Goal: Information Seeking & Learning: Learn about a topic

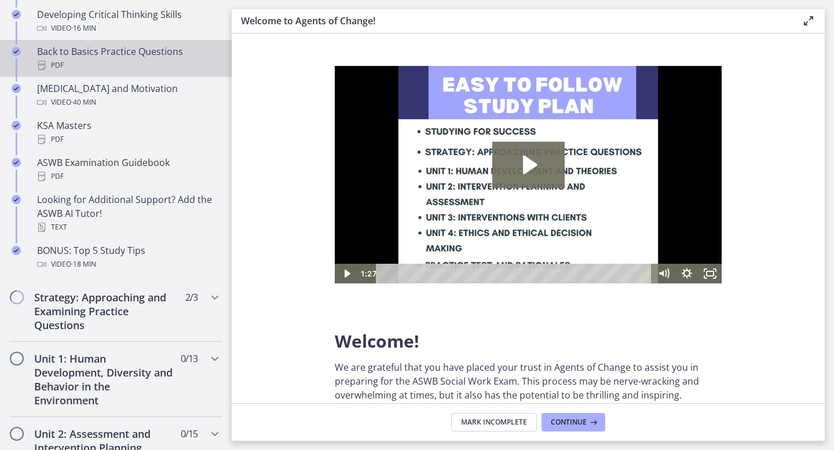
scroll to position [463, 0]
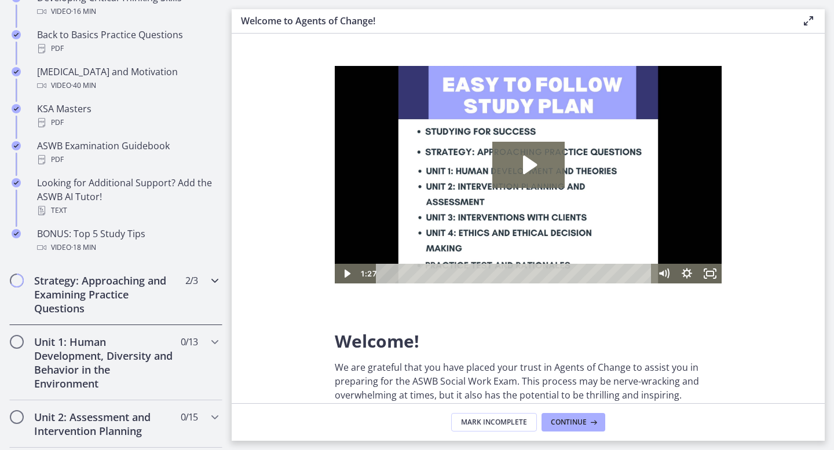
click at [129, 286] on h2 "Strategy: Approaching and Examining Practice Questions" at bounding box center [104, 295] width 141 height 42
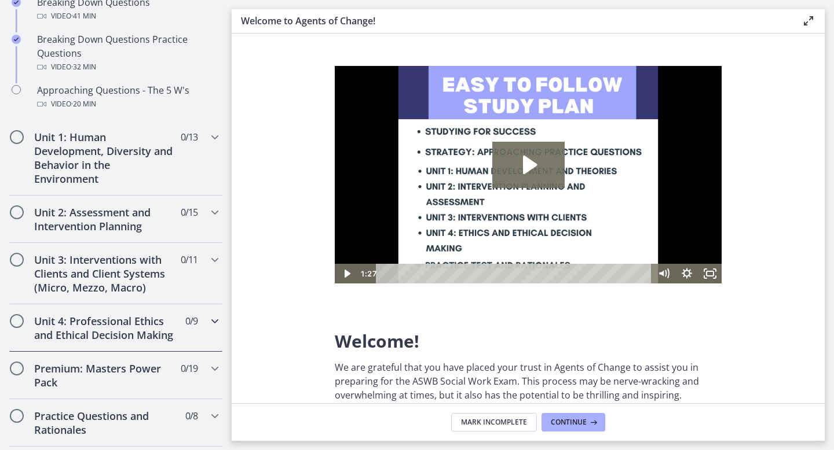
scroll to position [343, 0]
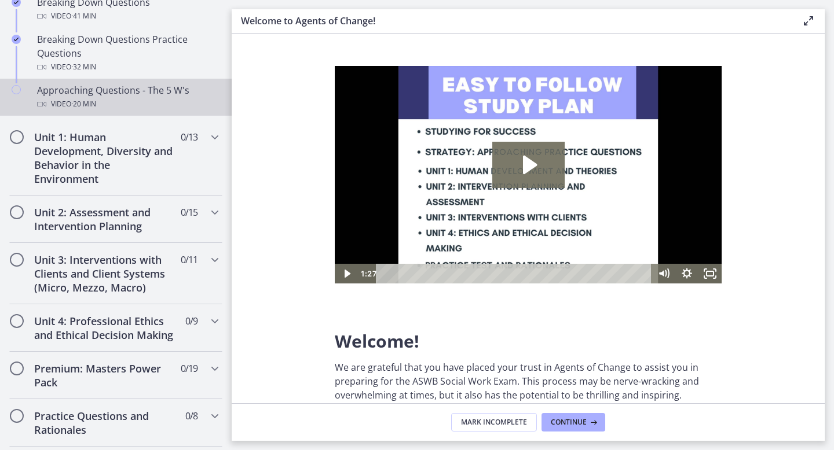
click at [126, 104] on div "Video · 20 min" at bounding box center [127, 104] width 181 height 14
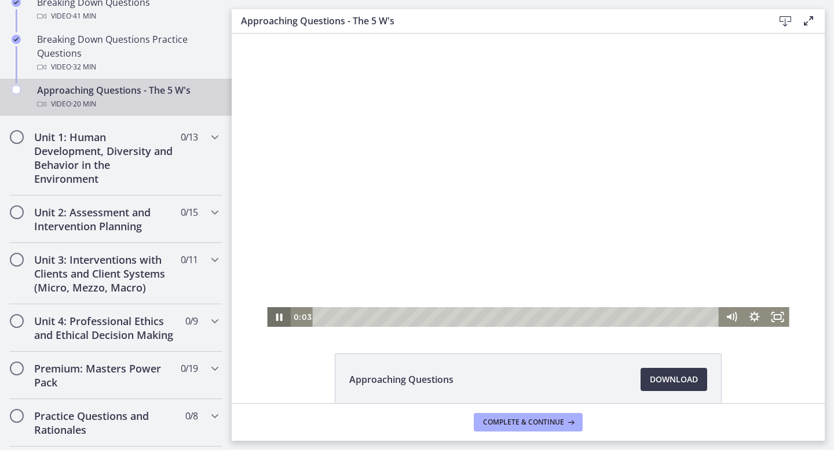
click at [278, 320] on icon "Pause" at bounding box center [278, 317] width 23 height 20
click at [278, 320] on icon "Play Video" at bounding box center [280, 317] width 6 height 8
click at [357, 317] on div "Playbar" at bounding box center [517, 317] width 393 height 20
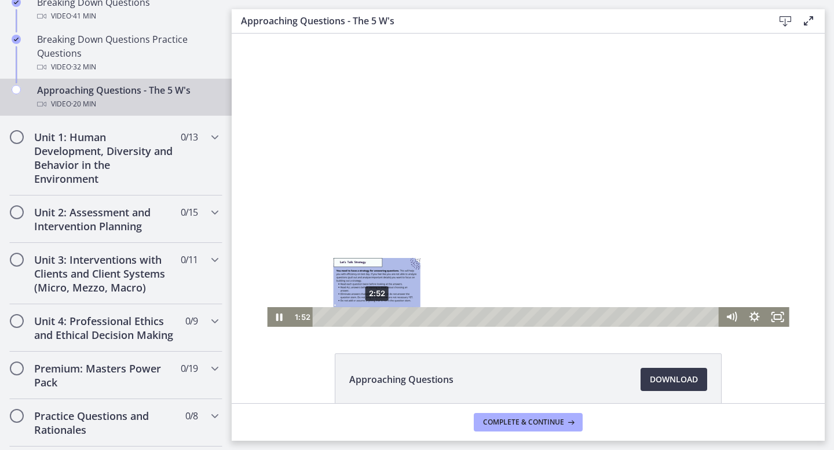
click at [377, 316] on div "2:52" at bounding box center [517, 317] width 393 height 20
click at [394, 316] on div "3:44" at bounding box center [517, 317] width 393 height 20
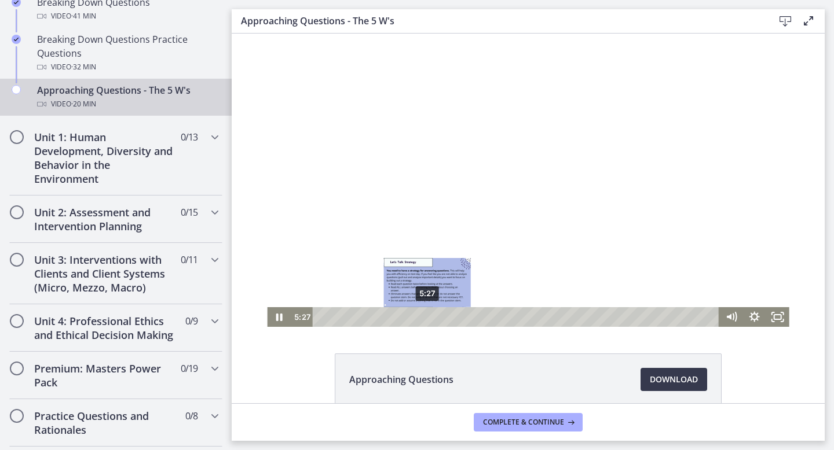
click at [427, 315] on div "5:27" at bounding box center [517, 317] width 393 height 20
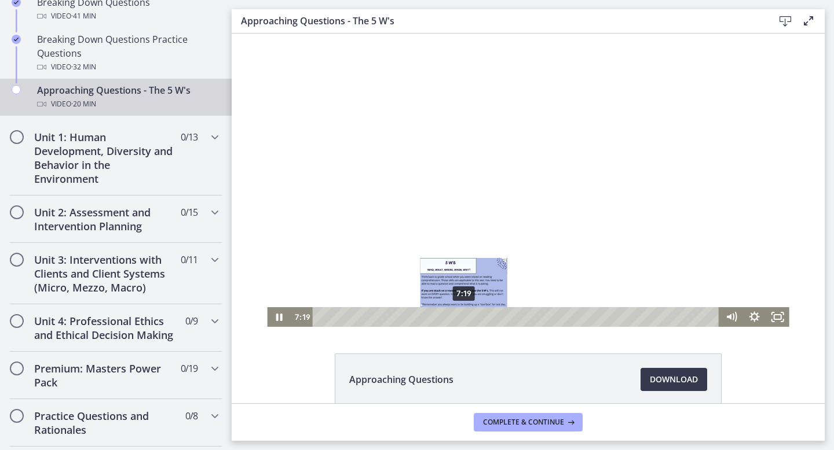
click at [464, 314] on div "7:19" at bounding box center [517, 317] width 393 height 20
click at [452, 314] on div "6:42" at bounding box center [517, 317] width 393 height 20
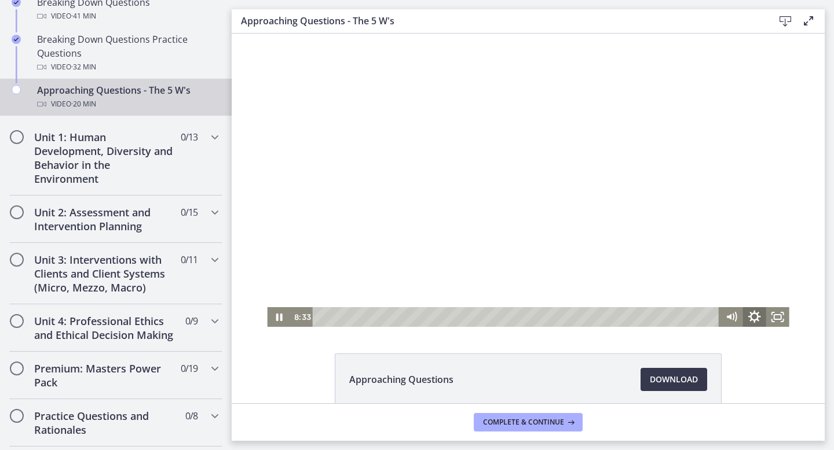
click at [756, 316] on icon "Show settings menu" at bounding box center [754, 316] width 13 height 13
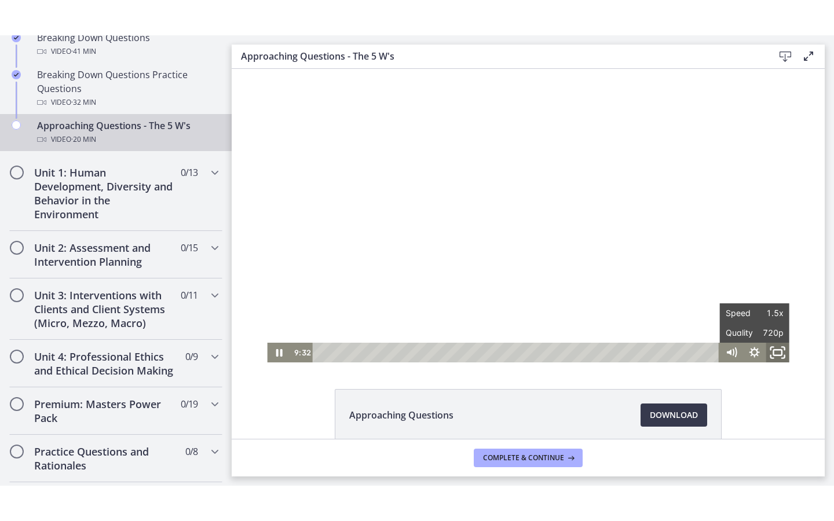
click at [778, 359] on icon "Fullscreen" at bounding box center [778, 353] width 28 height 24
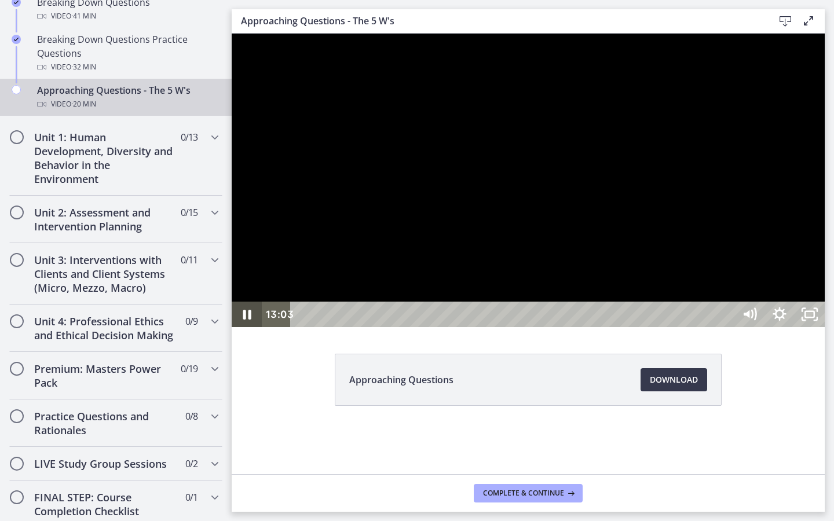
click at [240, 327] on icon "Pause" at bounding box center [247, 314] width 30 height 25
click at [254, 330] on icon "Play Video" at bounding box center [248, 314] width 36 height 31
click at [250, 320] on icon "Pause" at bounding box center [247, 315] width 8 height 10
click at [258, 327] on icon "Play Video" at bounding box center [248, 314] width 30 height 25
click at [251, 327] on icon "Pause" at bounding box center [247, 314] width 30 height 25
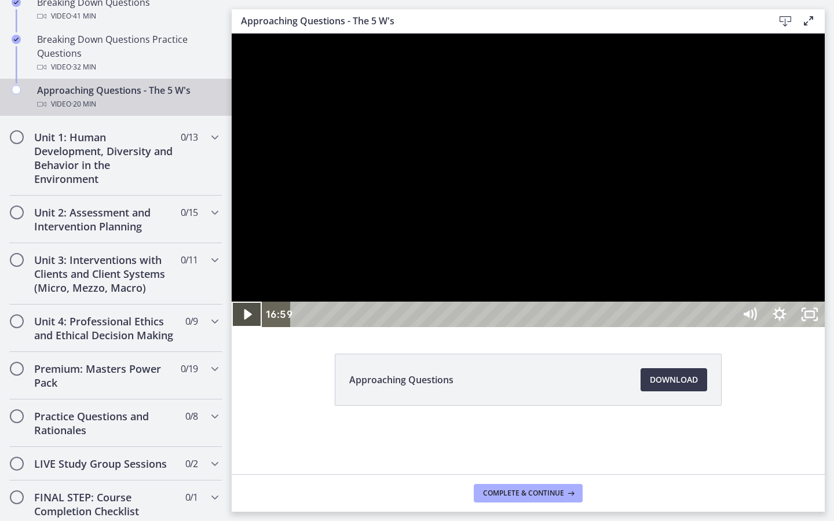
click at [232, 302] on button "Play Video" at bounding box center [247, 314] width 30 height 25
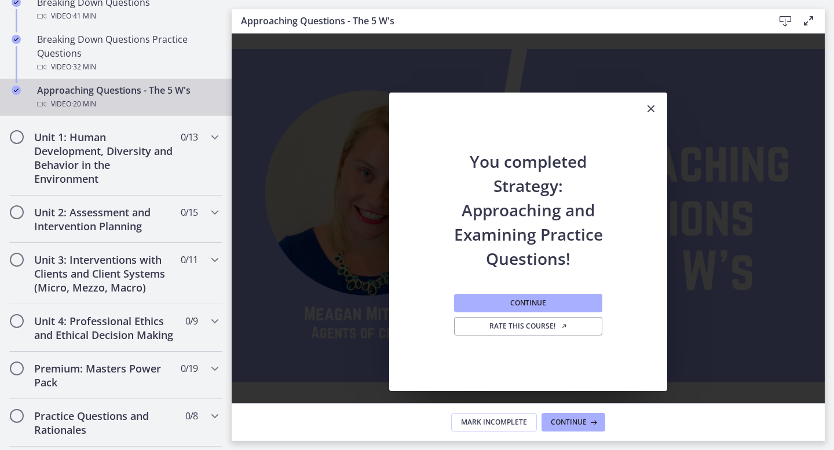
scroll to position [61, 0]
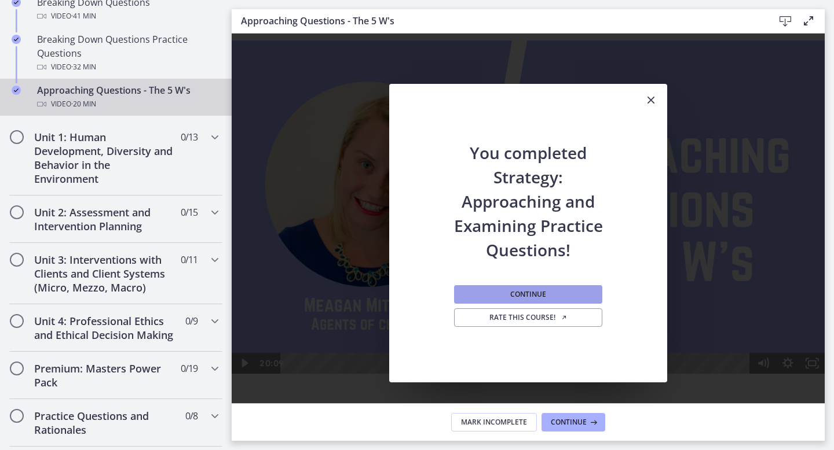
click at [500, 299] on button "Continue" at bounding box center [528, 294] width 148 height 19
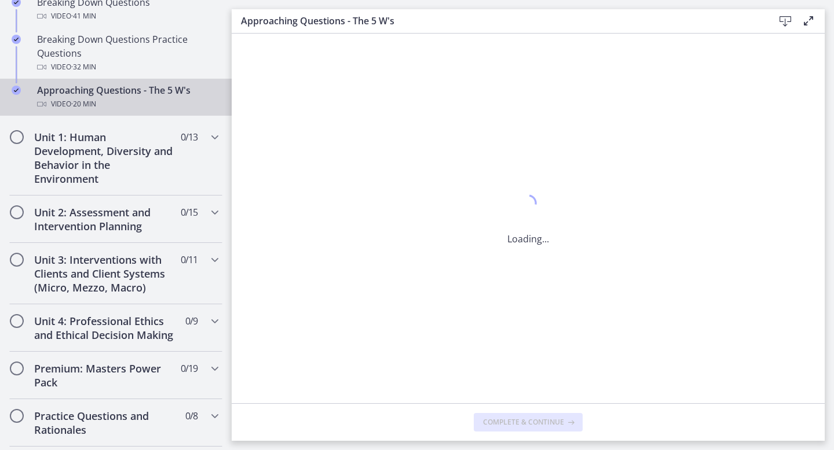
scroll to position [0, 0]
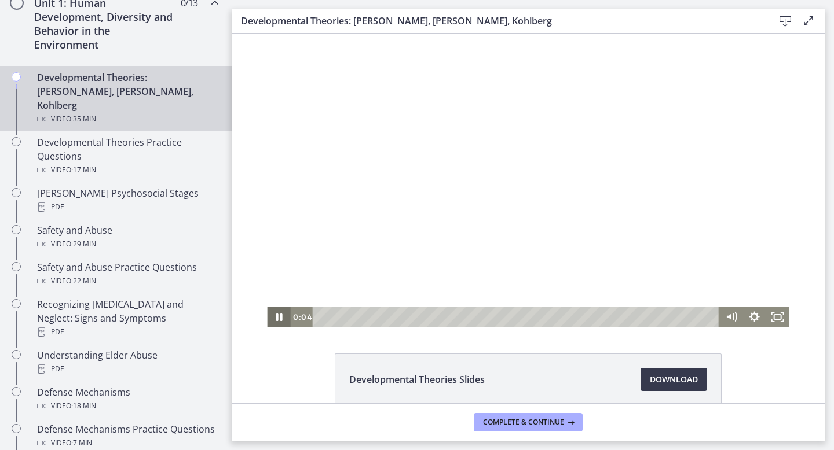
click at [275, 316] on icon "Pause" at bounding box center [278, 317] width 23 height 20
